Goal: Use online tool/utility: Utilize a website feature to perform a specific function

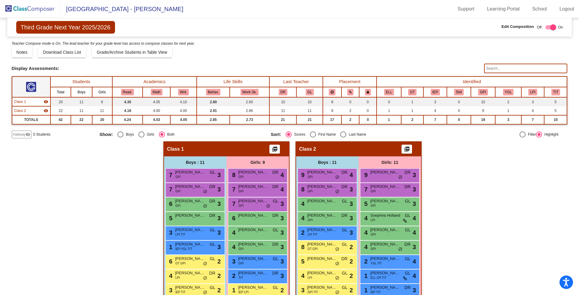
scroll to position [40, 0]
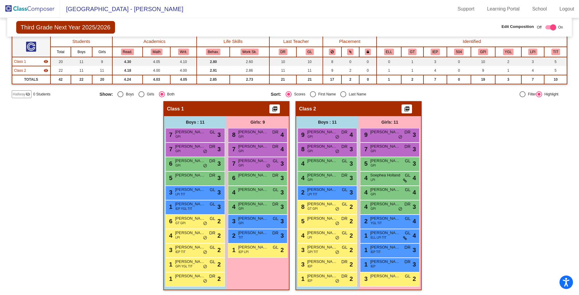
click at [30, 4] on img at bounding box center [30, 9] width 60 height 18
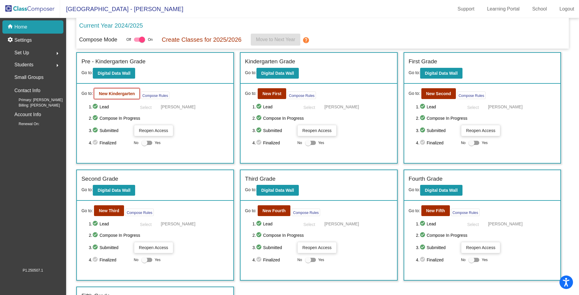
click at [117, 91] on b "New Kindergarten" at bounding box center [117, 93] width 36 height 5
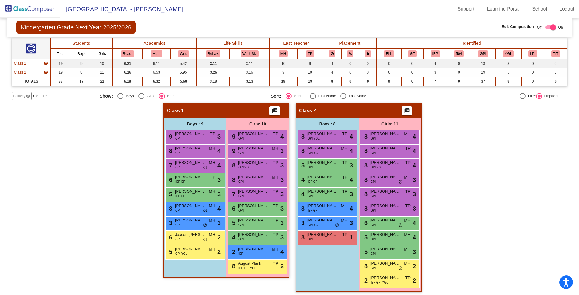
scroll to position [40, 0]
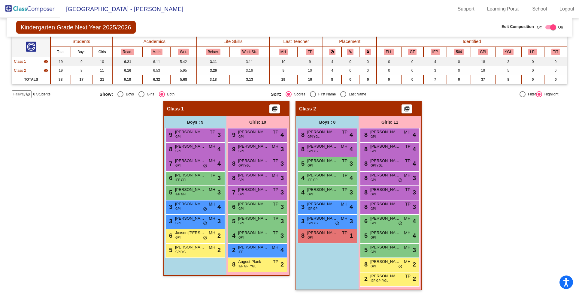
click at [22, 5] on img at bounding box center [30, 9] width 60 height 18
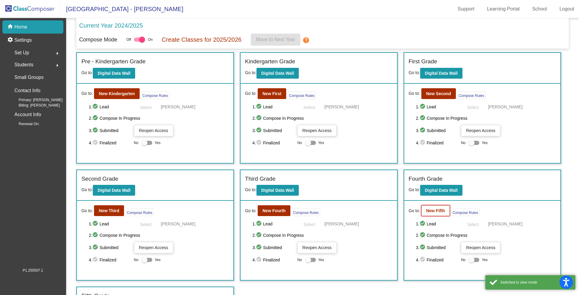
click at [440, 210] on b "New Fifth" at bounding box center [435, 210] width 19 height 5
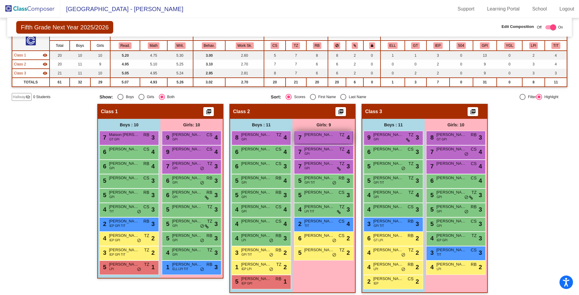
scroll to position [49, 0]
